Goal: Information Seeking & Learning: Learn about a topic

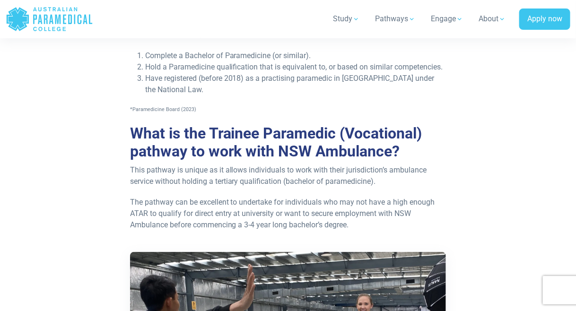
scroll to position [891, 0]
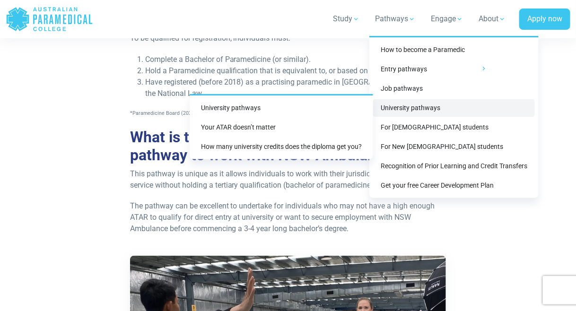
click at [398, 105] on link "University pathways" at bounding box center [454, 108] width 162 height 18
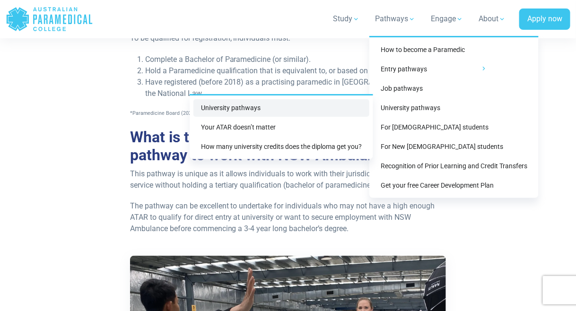
click at [291, 105] on link "University pathways" at bounding box center [282, 108] width 176 height 18
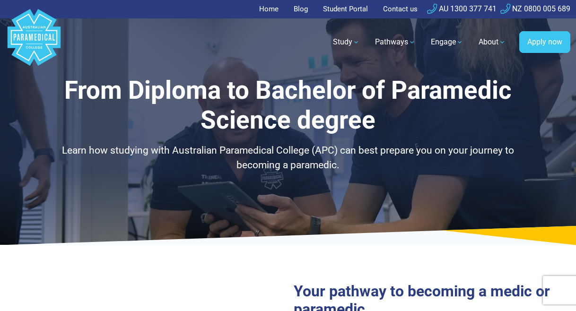
select select "**********"
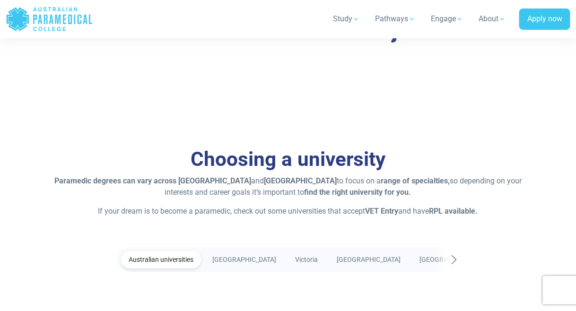
scroll to position [1534, 0]
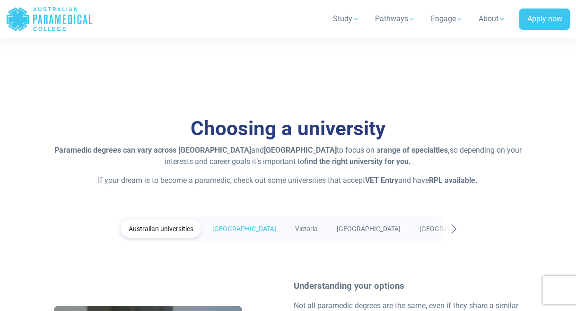
click at [241, 220] on link "[GEOGRAPHIC_DATA]" at bounding box center [244, 229] width 79 height 18
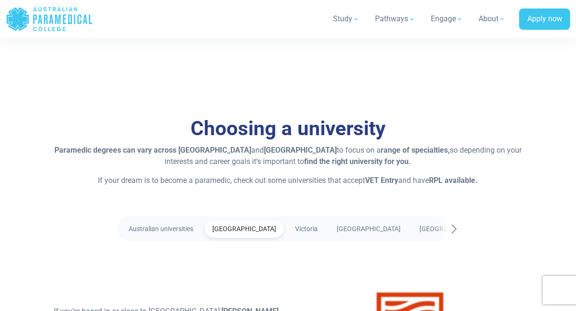
click at [241, 220] on link "[GEOGRAPHIC_DATA]" at bounding box center [244, 229] width 79 height 18
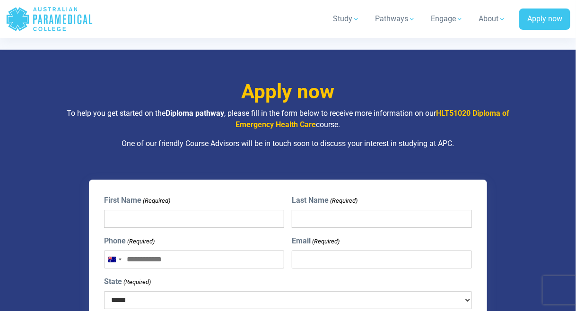
scroll to position [2273, 0]
